Goal: Understand process/instructions

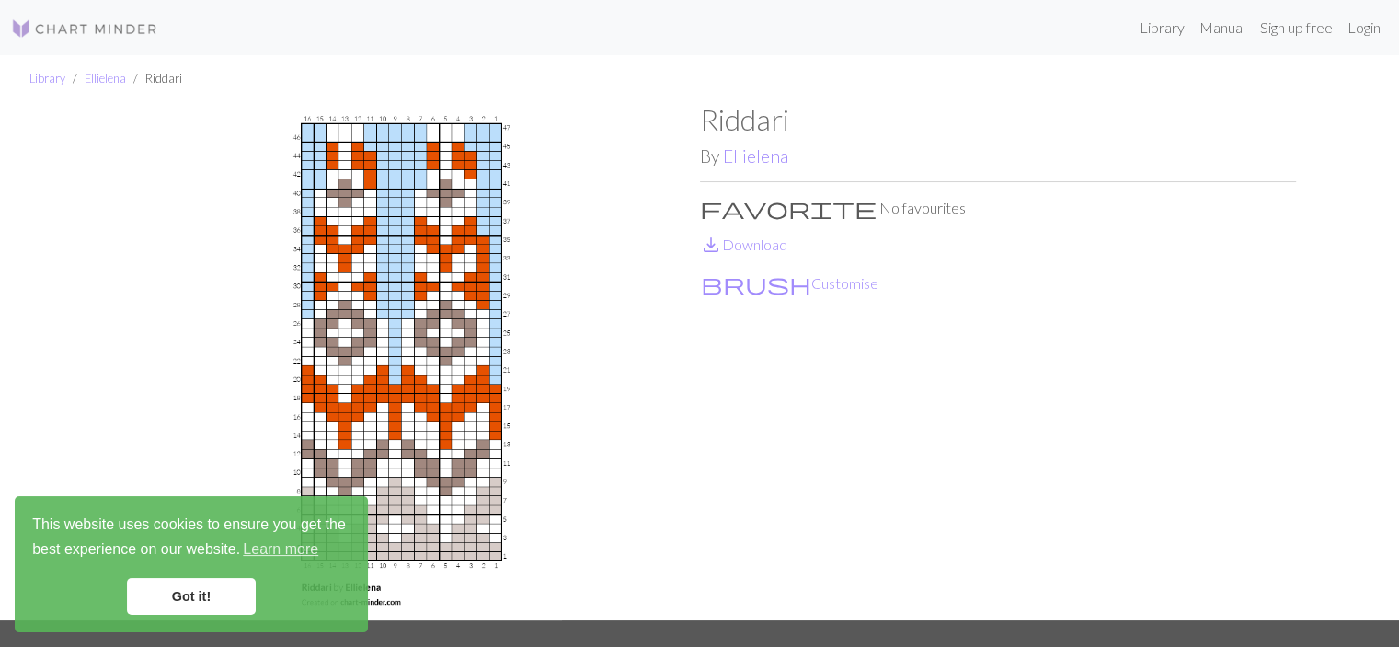
click at [190, 594] on link "Got it!" at bounding box center [191, 596] width 129 height 37
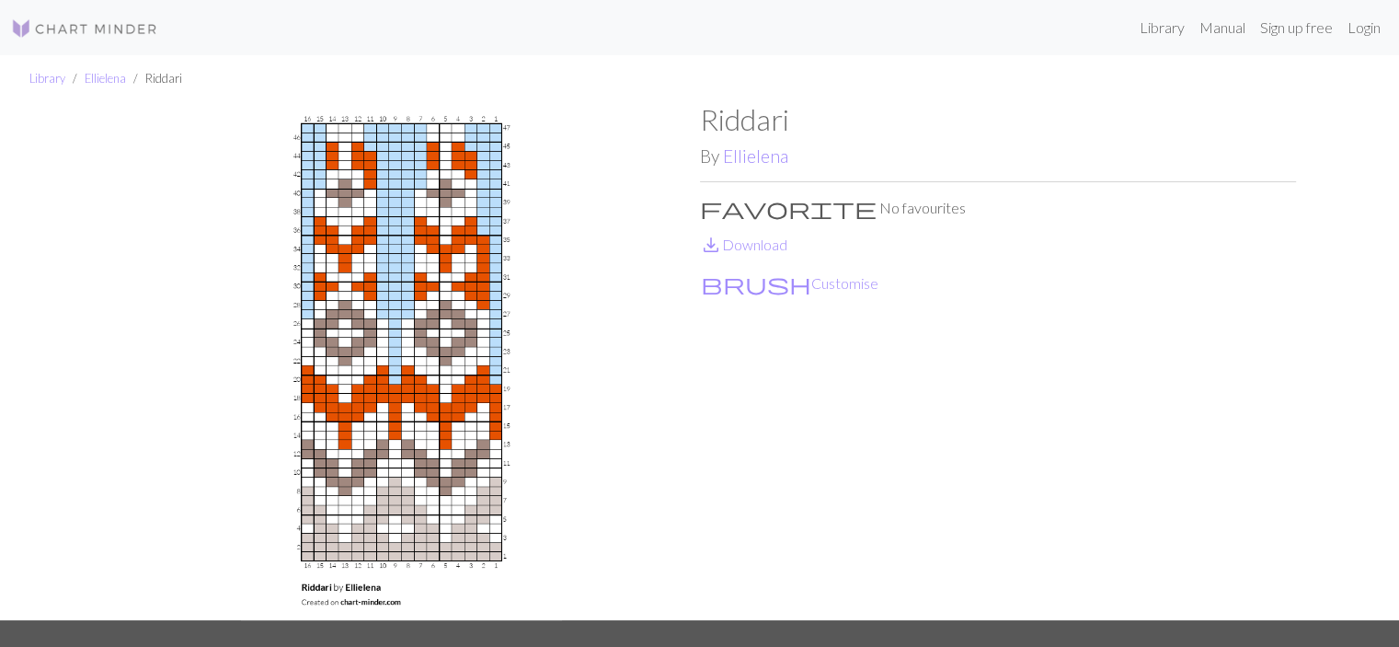
click at [98, 31] on img at bounding box center [84, 28] width 147 height 22
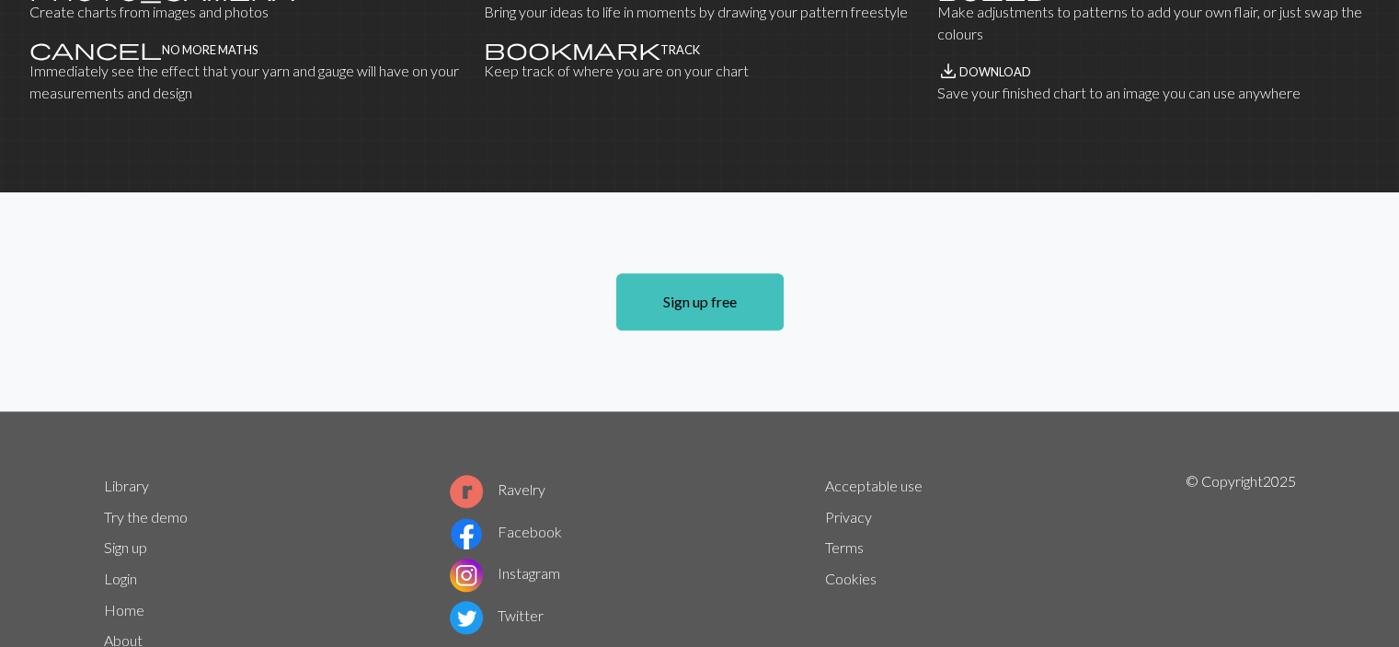
scroll to position [1306, 0]
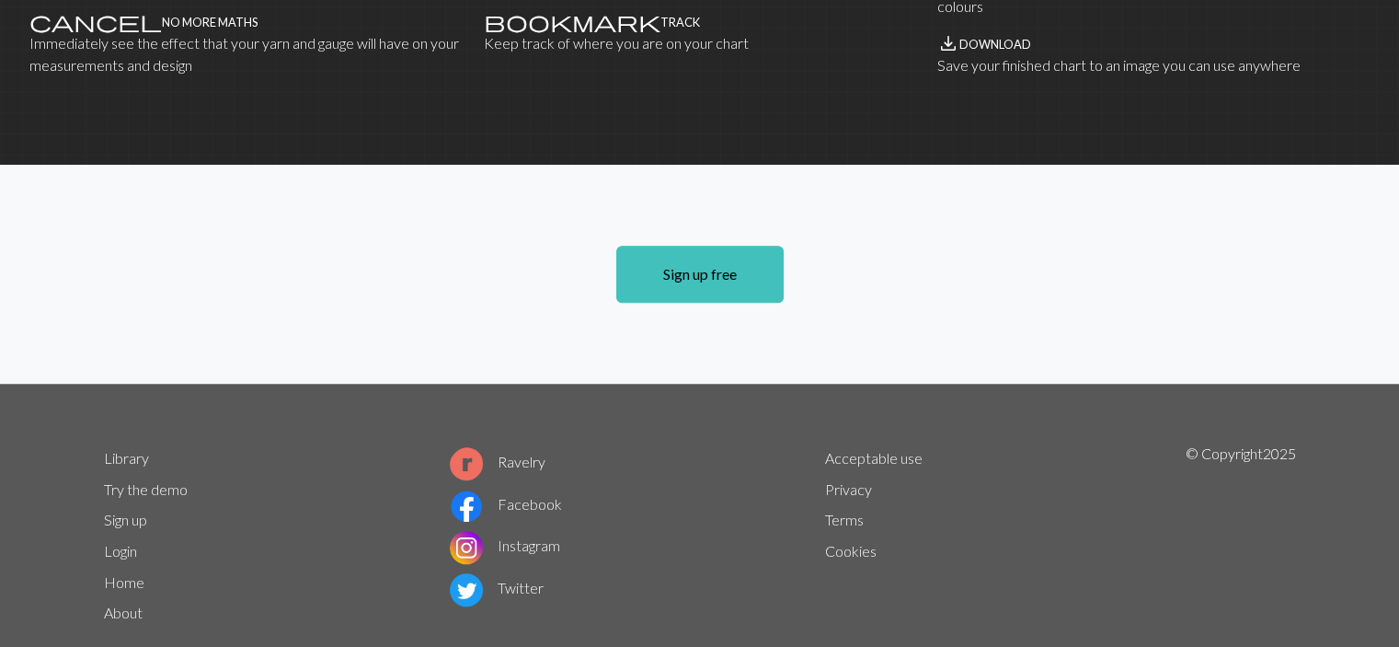
click at [511, 536] on link "Instagram" at bounding box center [505, 544] width 110 height 17
click at [115, 449] on link "Library" at bounding box center [126, 457] width 45 height 17
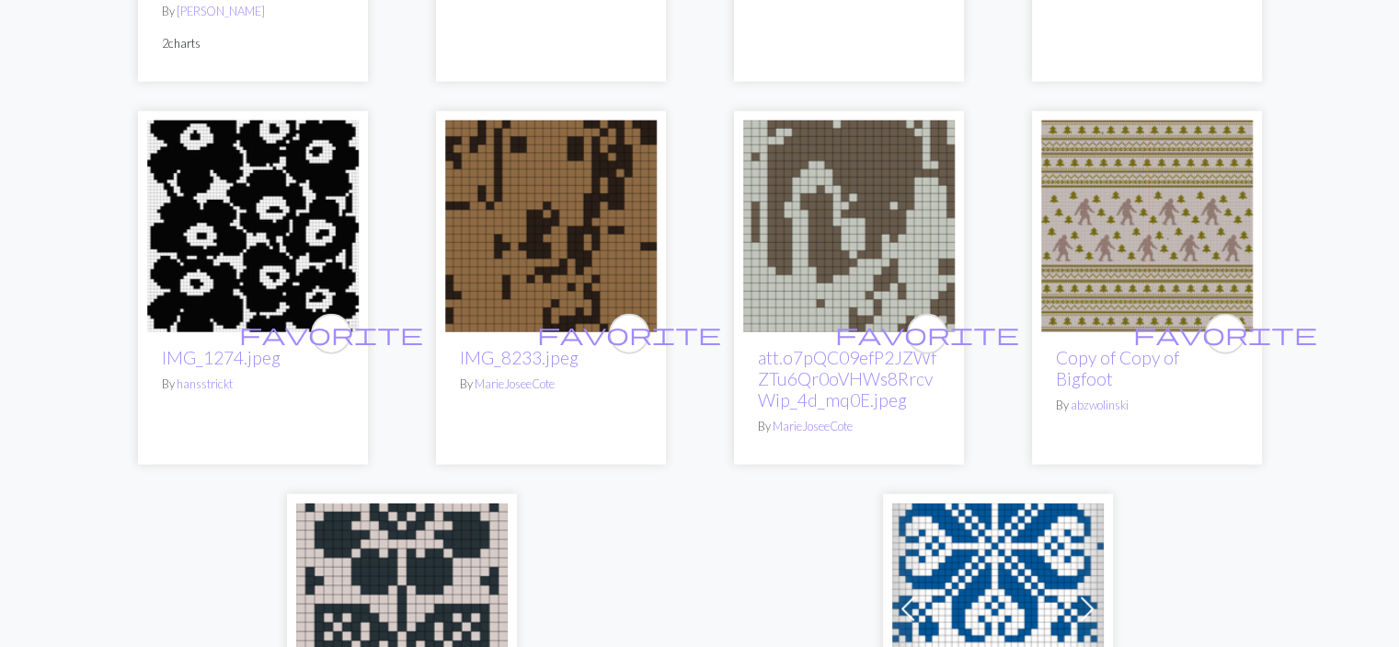
scroll to position [4722, 0]
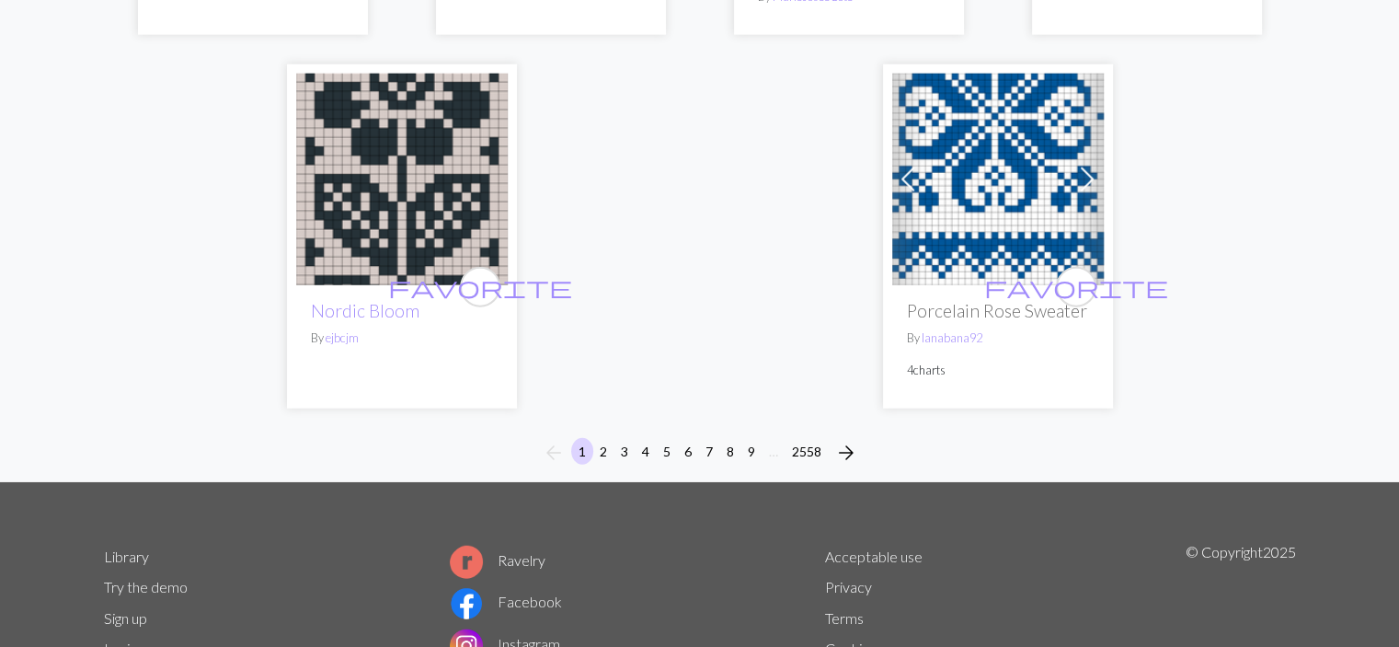
click at [136, 594] on link "Try the demo" at bounding box center [146, 586] width 84 height 17
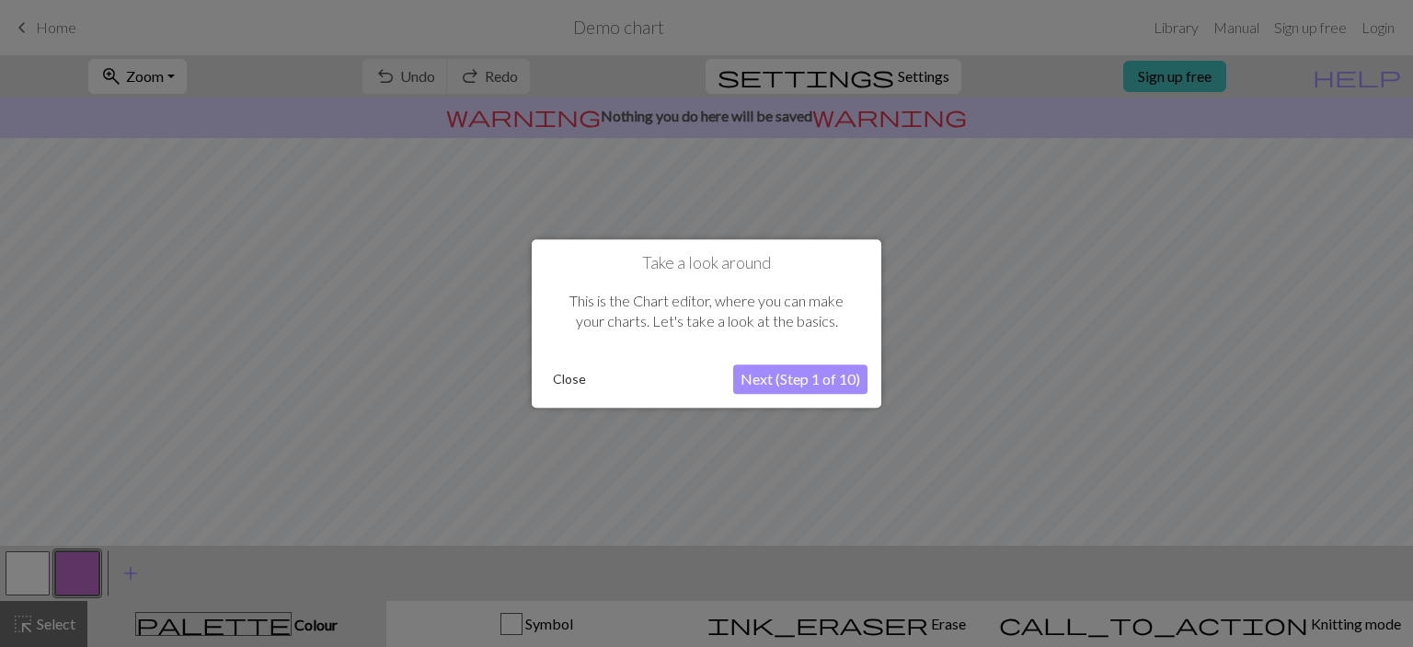
click at [802, 383] on button "Next (Step 1 of 10)" at bounding box center [800, 378] width 134 height 29
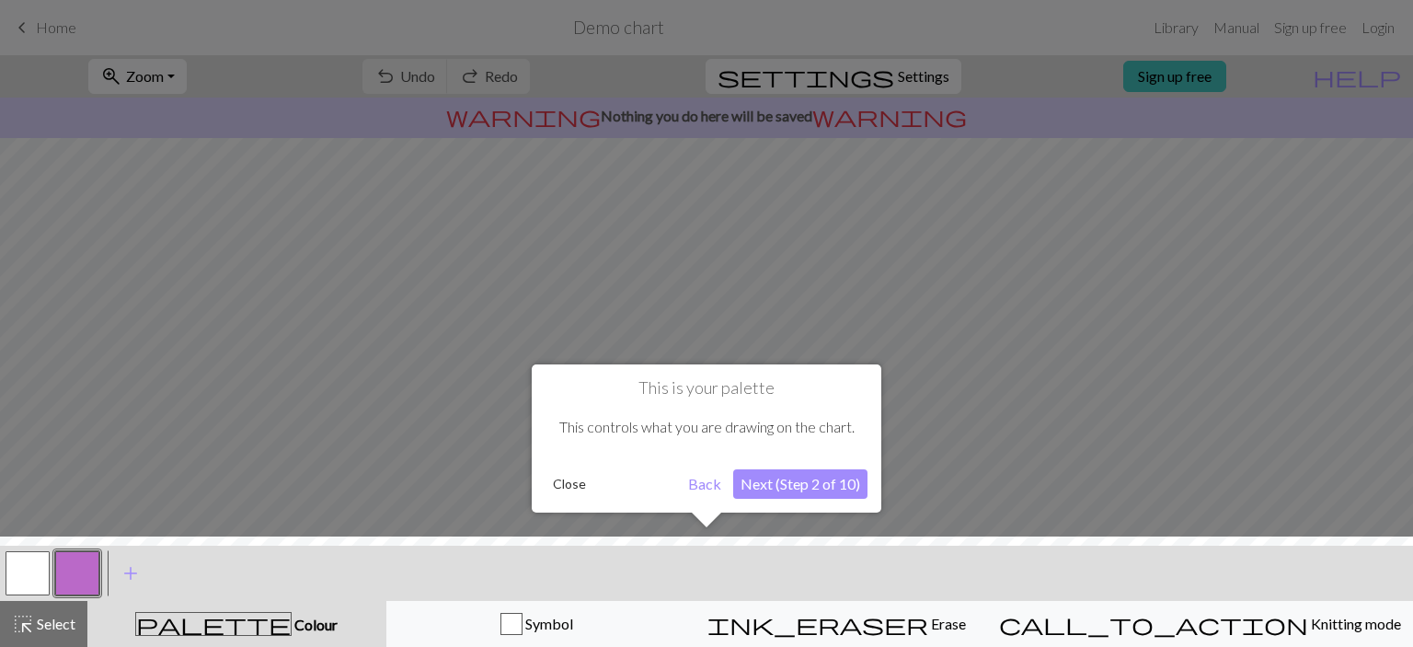
drag, startPoint x: 1410, startPoint y: 327, endPoint x: 1412, endPoint y: 396, distance: 69.9
click at [1398, 396] on div at bounding box center [706, 323] width 1413 height 647
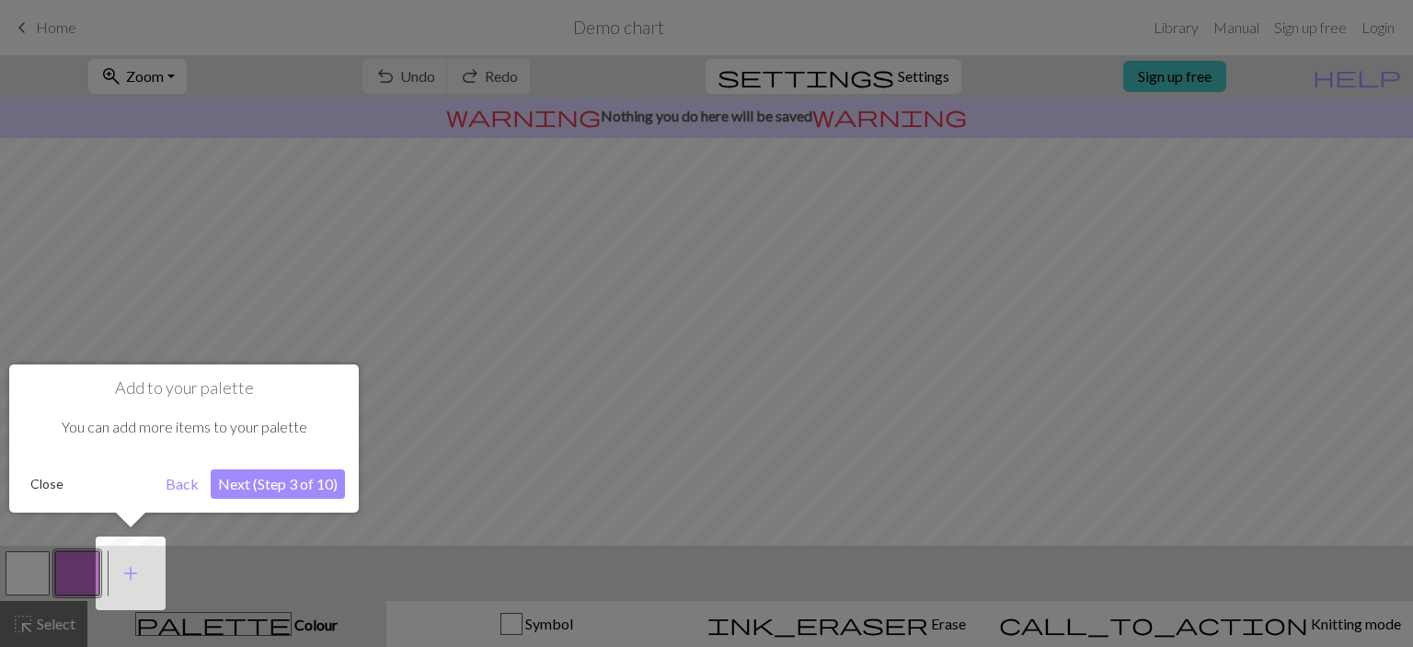
click at [259, 480] on button "Next (Step 3 of 10)" at bounding box center [278, 483] width 134 height 29
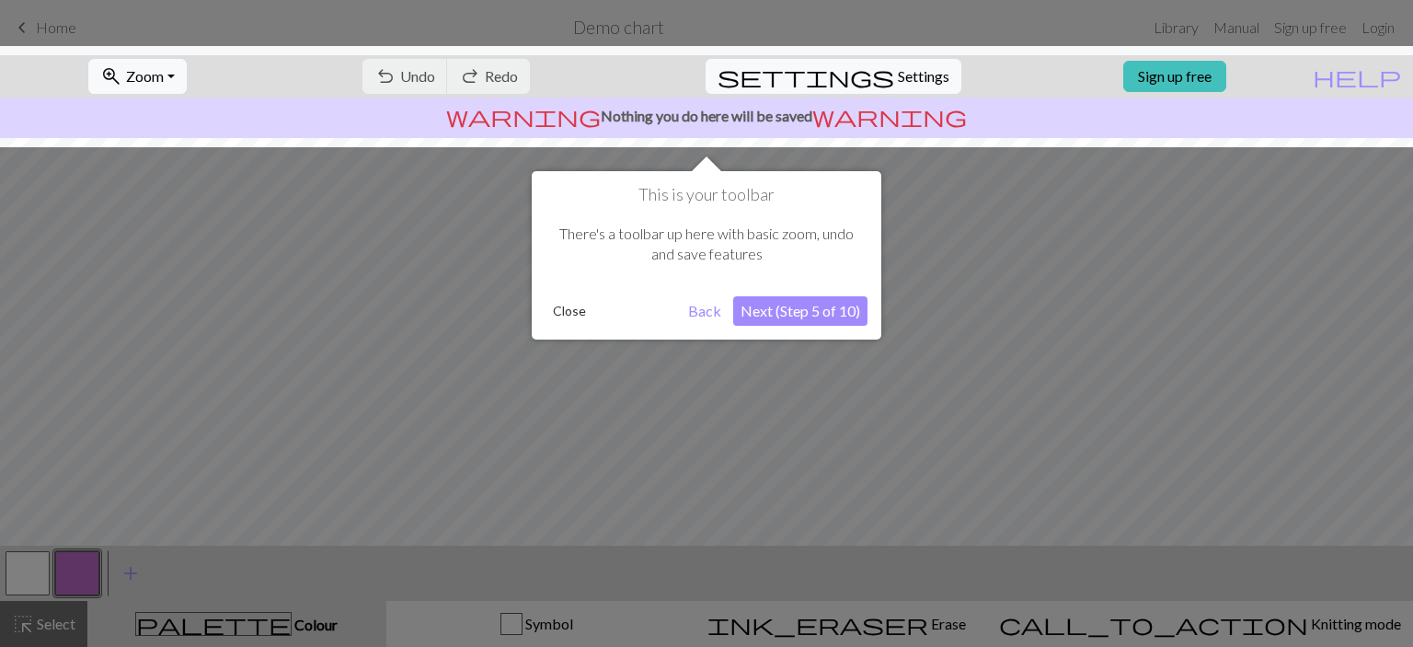
click at [784, 312] on button "Next (Step 5 of 10)" at bounding box center [800, 310] width 134 height 29
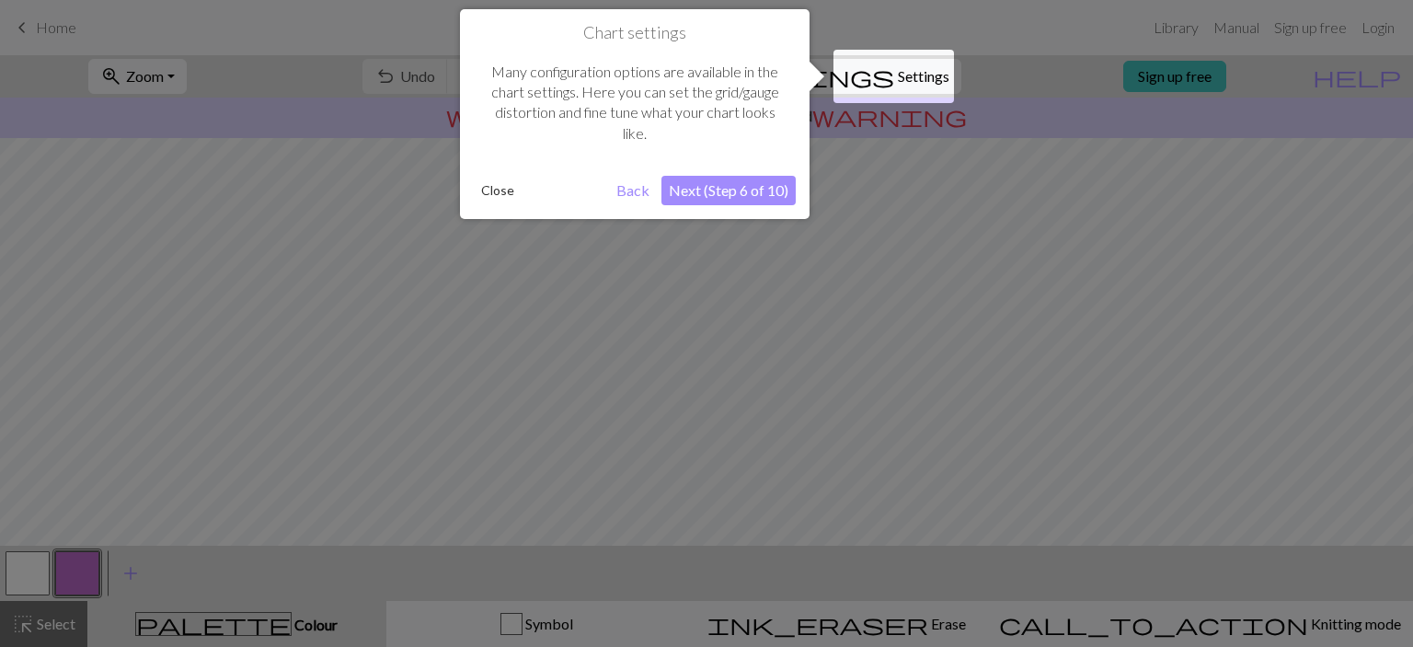
click at [741, 182] on button "Next (Step 6 of 10)" at bounding box center [728, 190] width 134 height 29
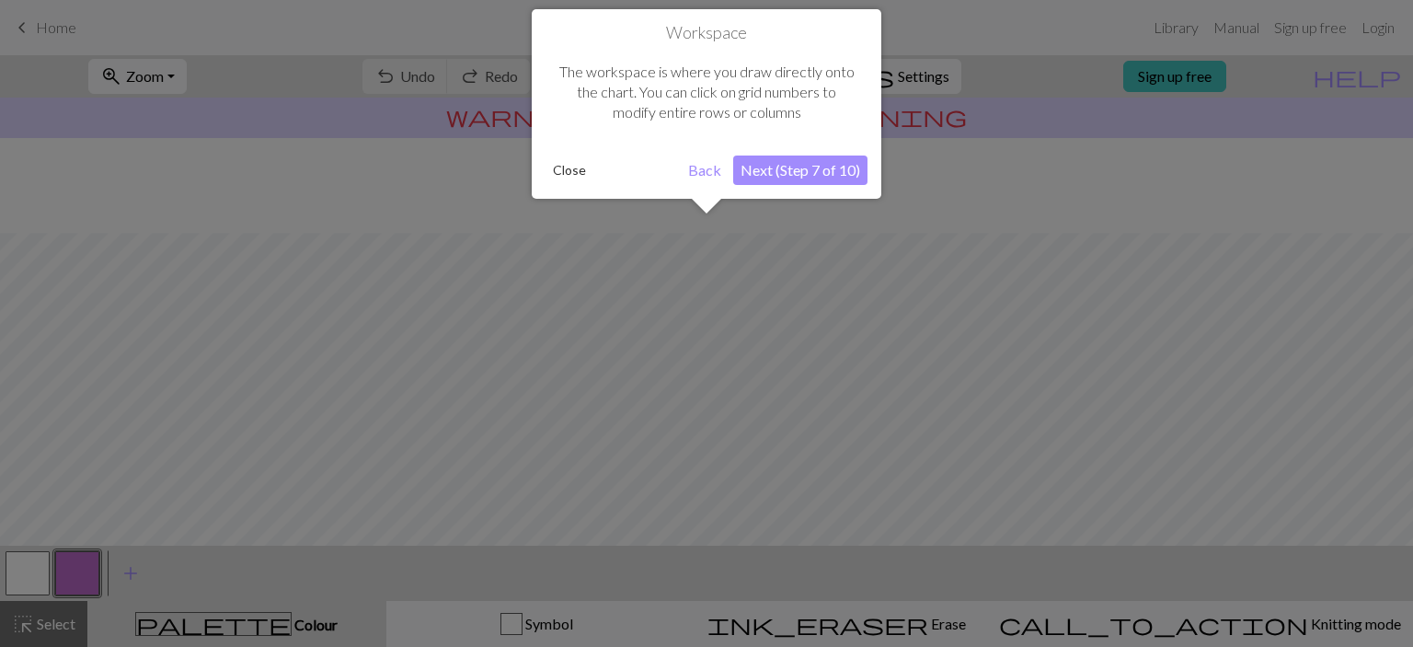
scroll to position [109, 0]
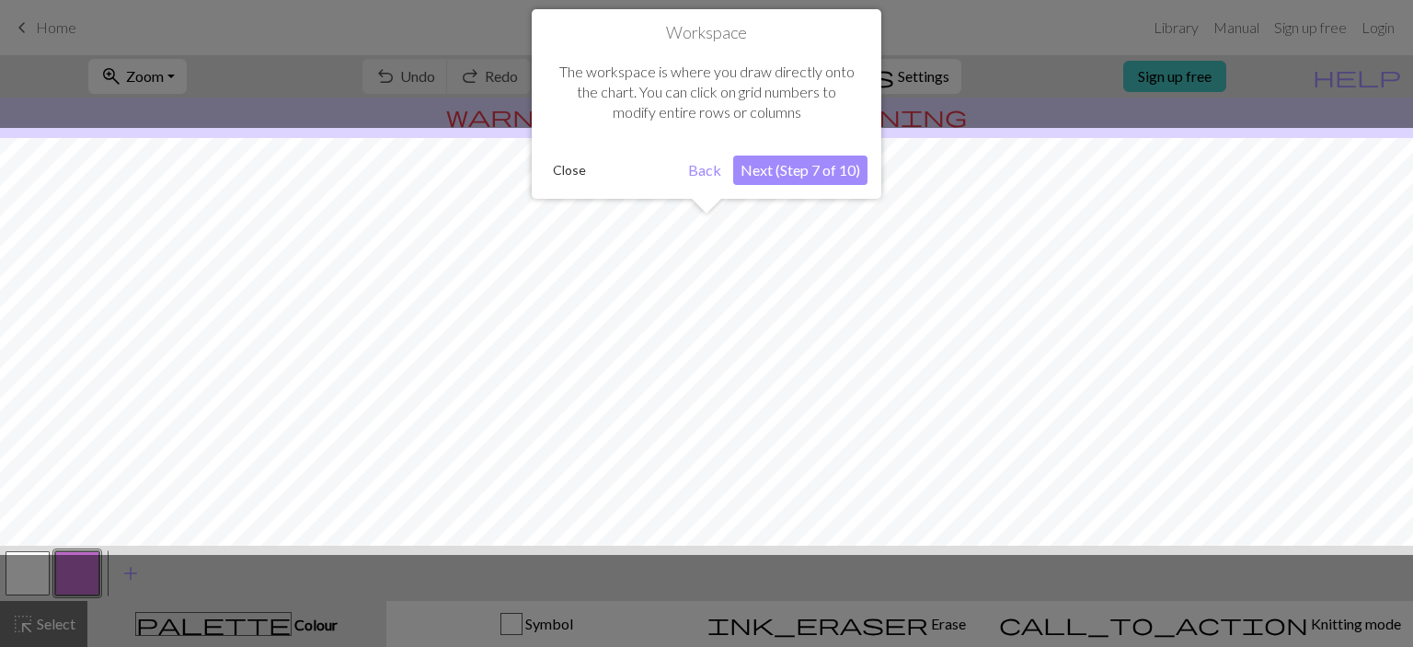
click at [766, 168] on button "Next (Step 7 of 10)" at bounding box center [800, 169] width 134 height 29
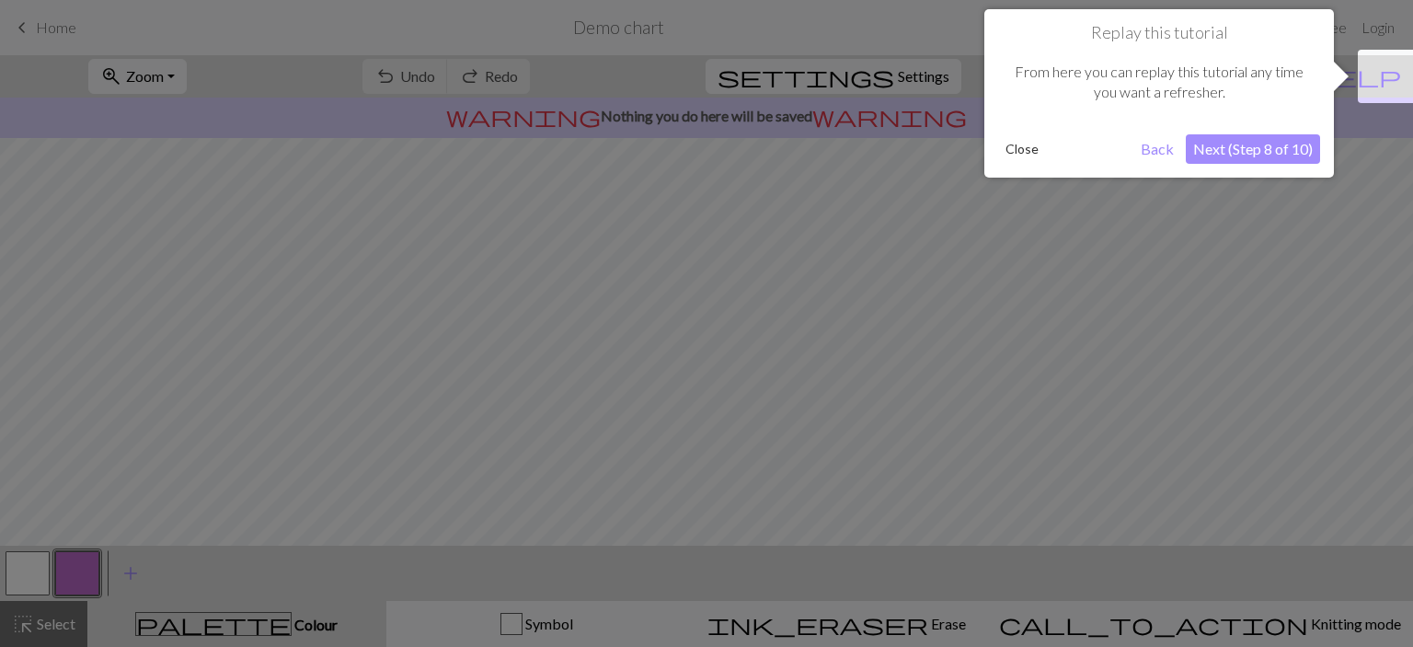
click at [1224, 150] on button "Next (Step 8 of 10)" at bounding box center [1253, 148] width 134 height 29
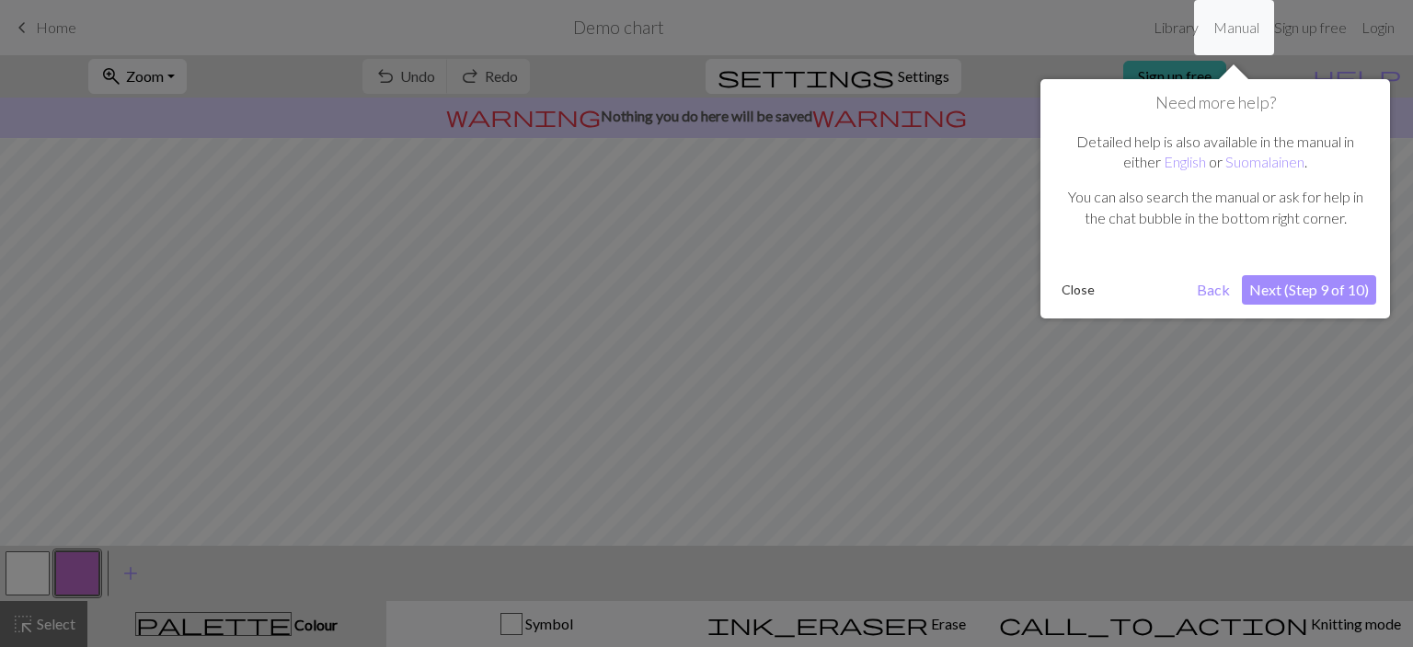
click at [1288, 286] on button "Next (Step 9 of 10)" at bounding box center [1309, 289] width 134 height 29
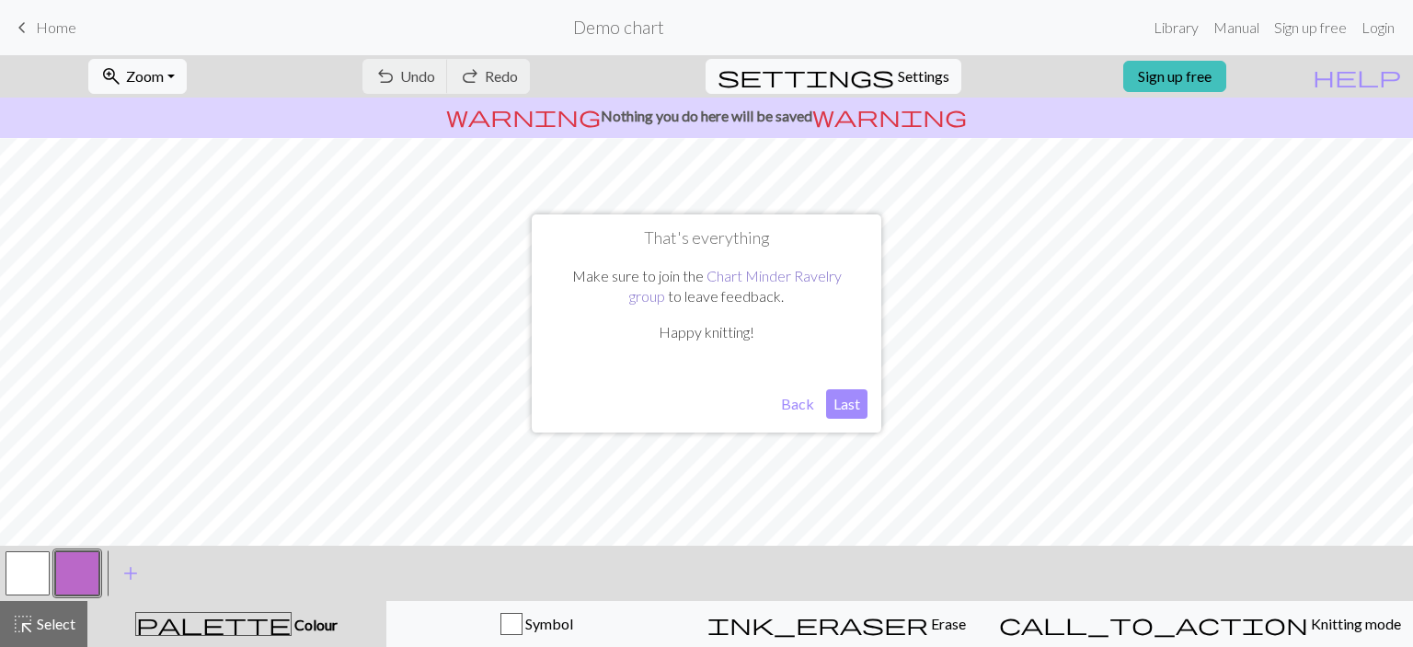
click at [779, 278] on link "Chart Minder Ravelry group" at bounding box center [735, 286] width 213 height 38
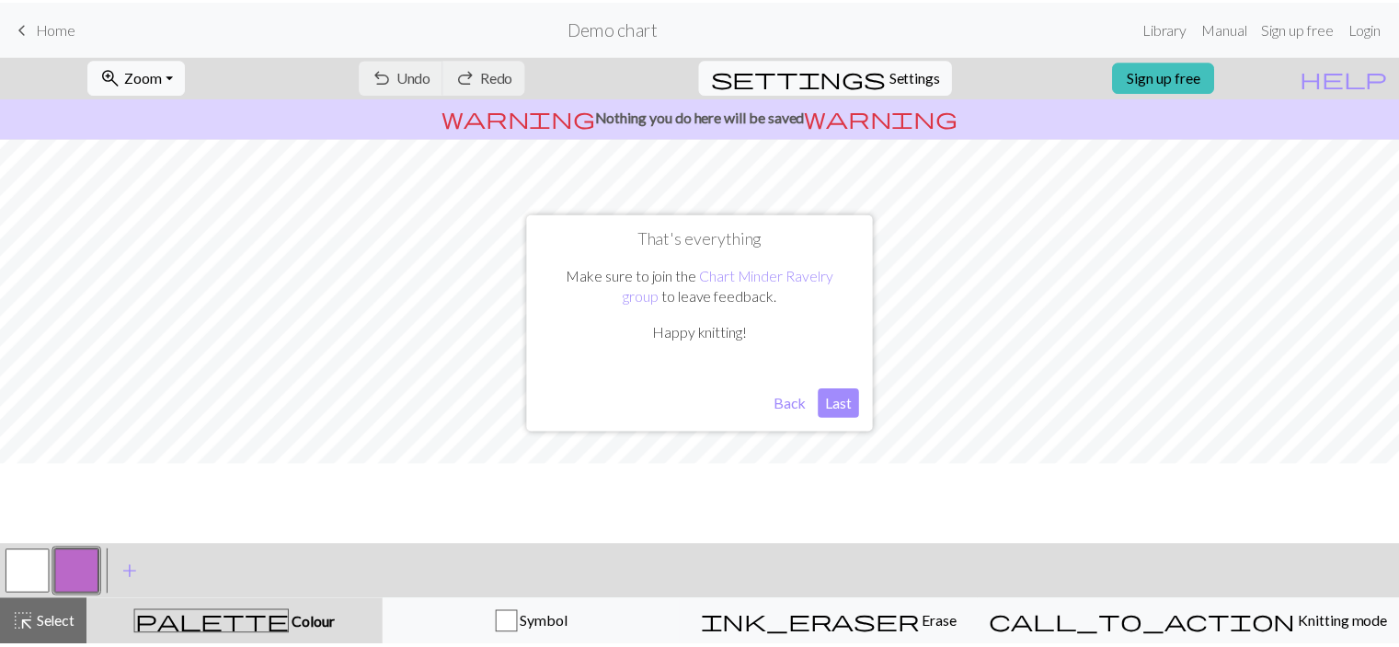
scroll to position [0, 0]
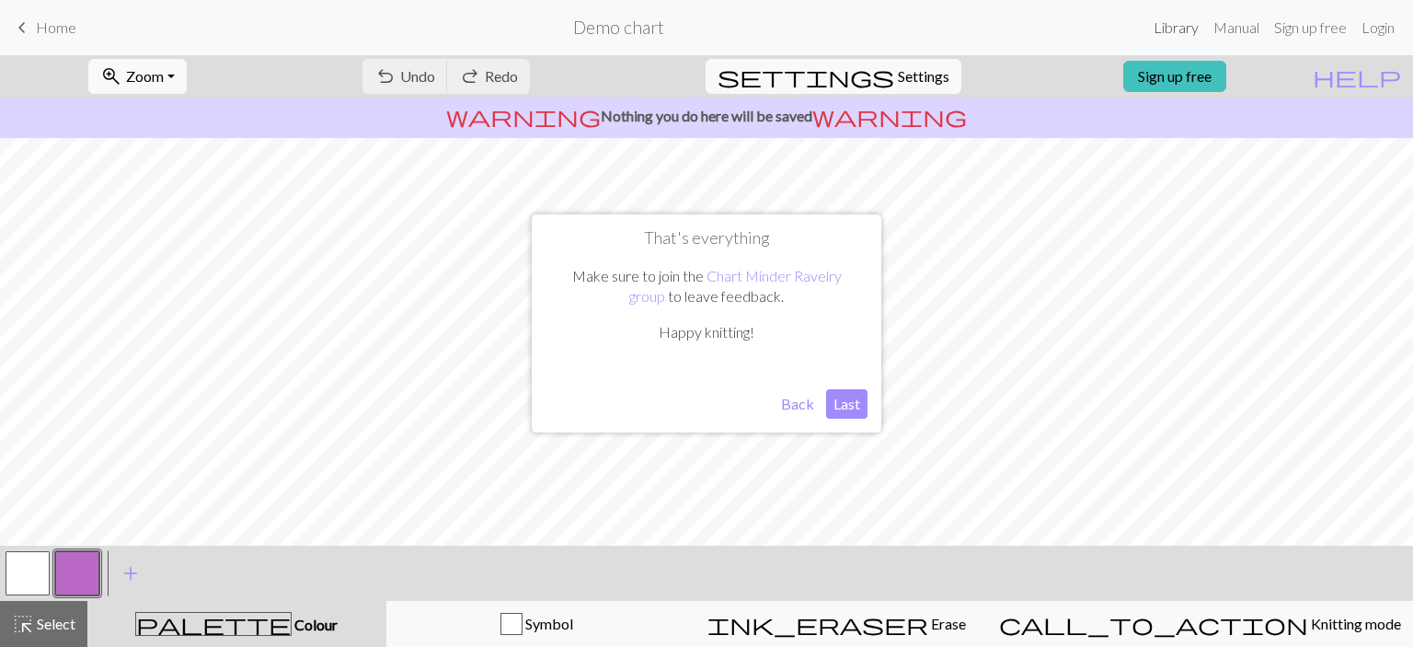
click at [1176, 25] on link "Library" at bounding box center [1176, 27] width 60 height 37
